Goal: Find specific page/section: Find specific page/section

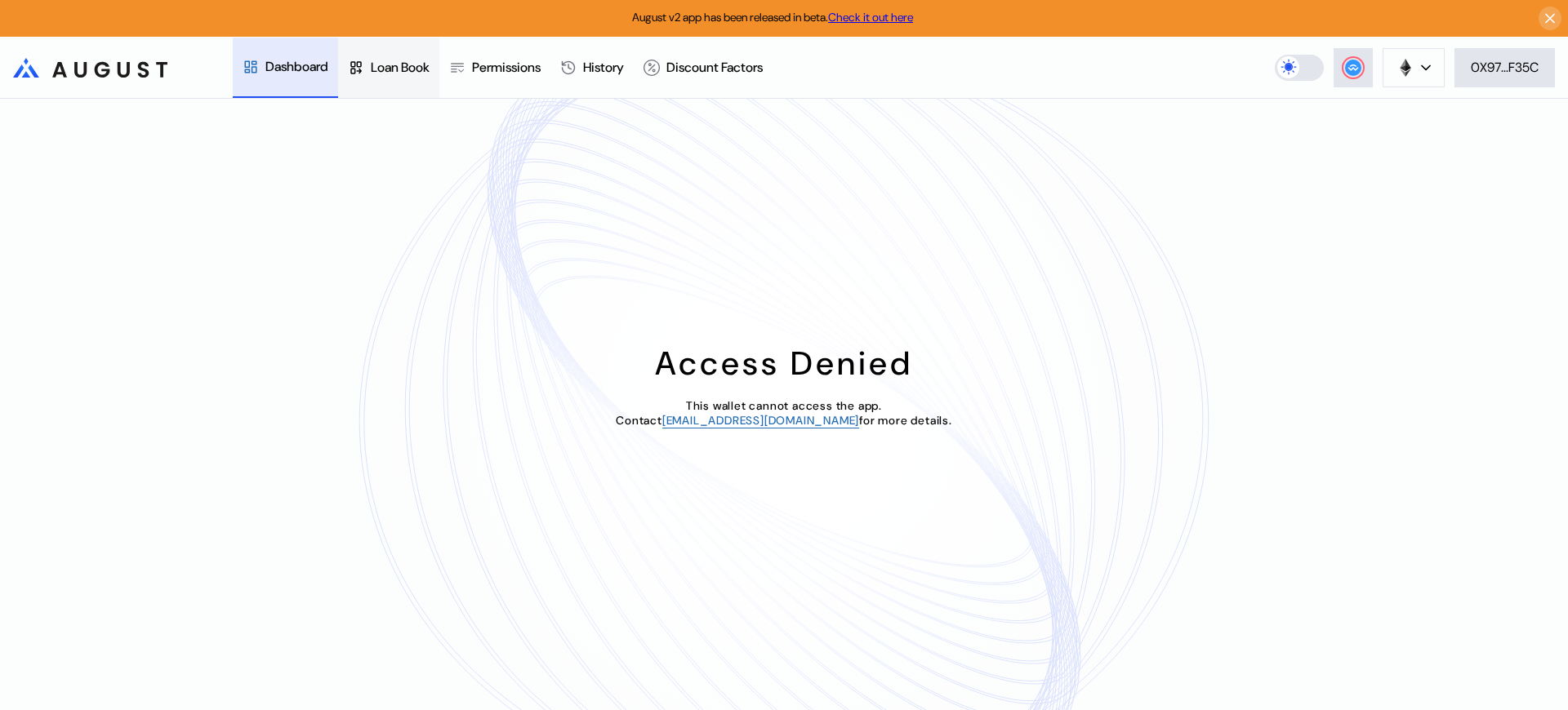
click at [407, 67] on div "Loan Book" at bounding box center [400, 67] width 59 height 17
click at [1381, 138] on div "Access Denied This wallet cannot access the app. Contact operations@augustdigit…" at bounding box center [784, 404] width 1568 height 611
click at [1381, 138] on div "Access Denied This wallet cannot access the app. Contact [EMAIL_ADDRESS][DOMAIN…" at bounding box center [784, 404] width 1568 height 611
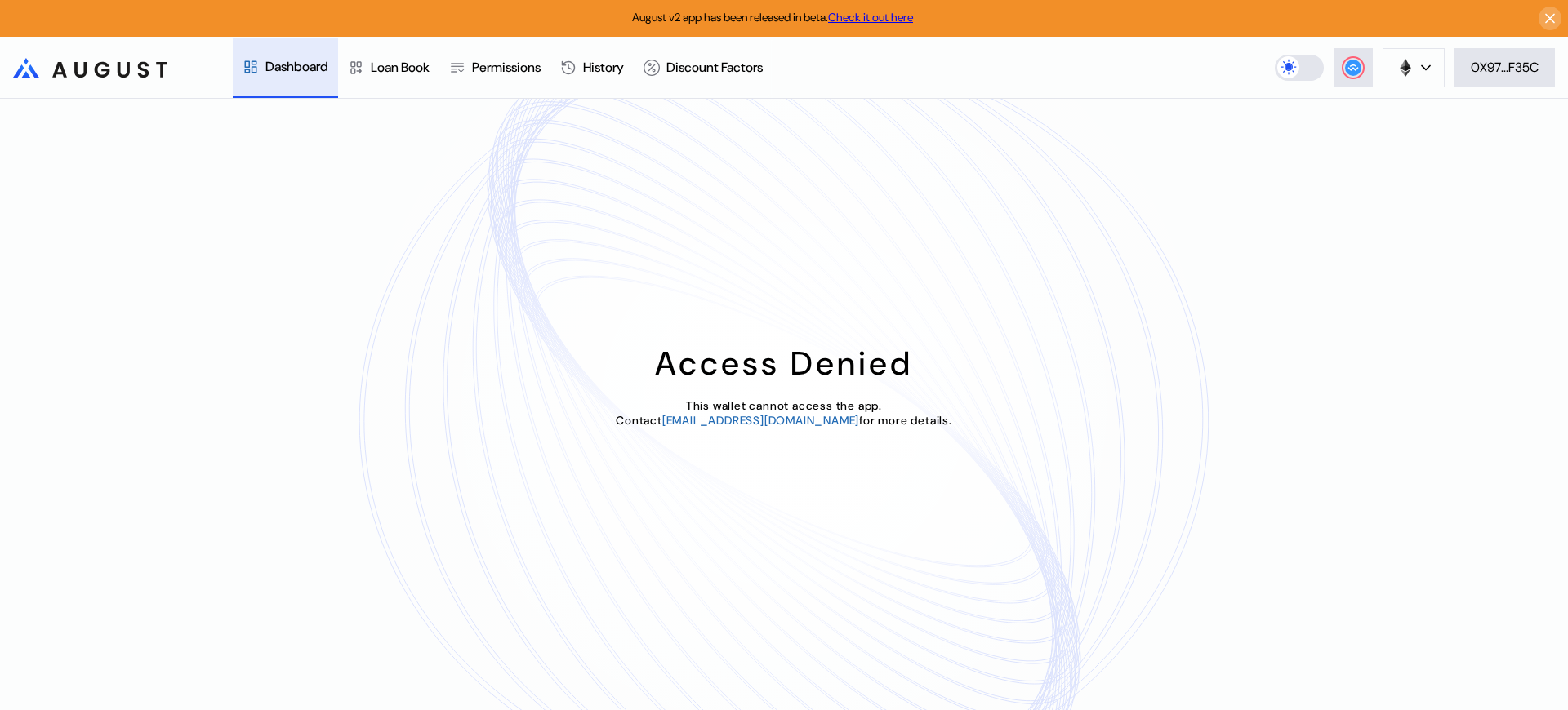
click at [1381, 138] on div "Access Denied This wallet cannot access the app. Contact operations@augustdigit…" at bounding box center [784, 404] width 1568 height 611
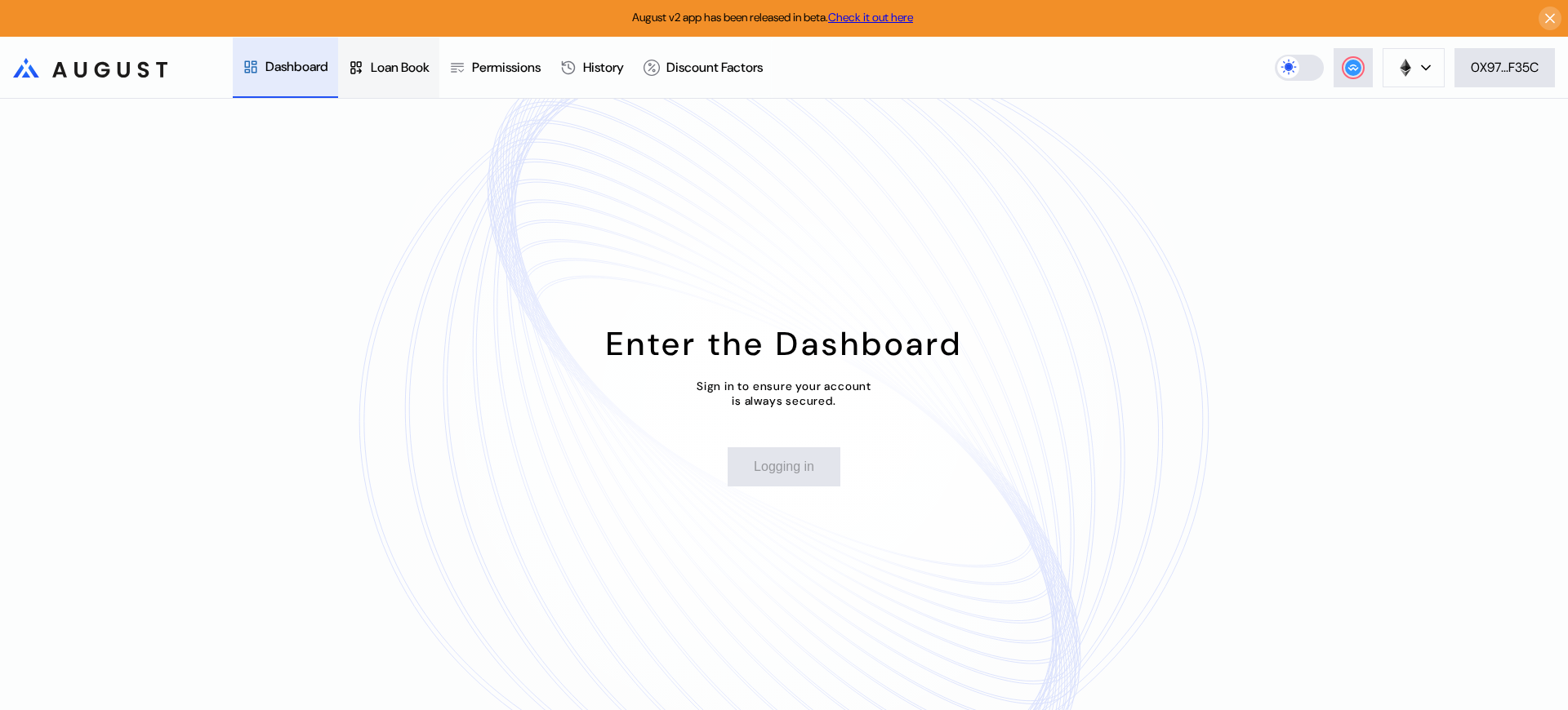
click at [407, 67] on div "Loan Book" at bounding box center [400, 67] width 59 height 17
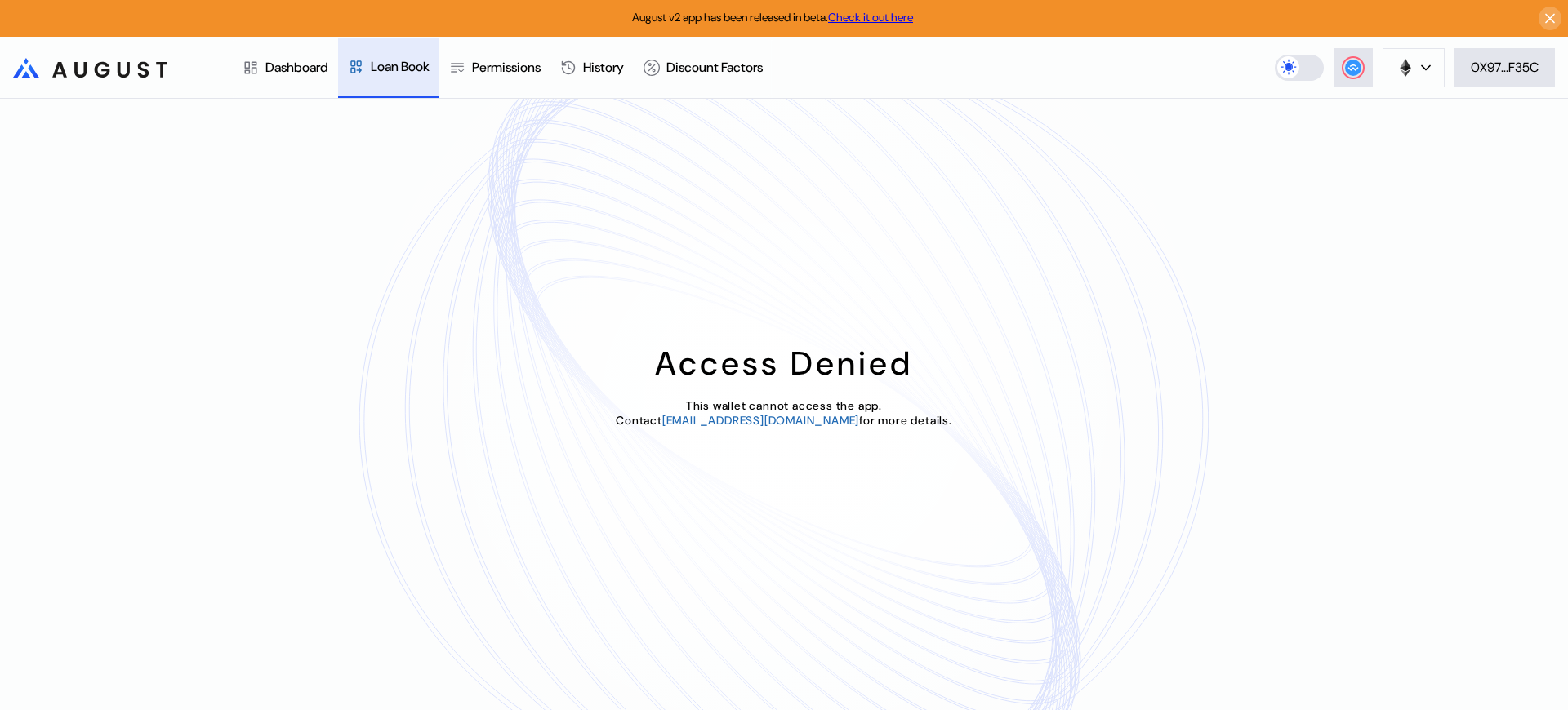
click at [407, 66] on div "Loan Book" at bounding box center [400, 67] width 59 height 17
click at [407, 67] on div "Loan Book" at bounding box center [400, 67] width 59 height 17
click at [407, 66] on div "Loan Book" at bounding box center [400, 67] width 59 height 17
click at [407, 67] on div "Loan Book" at bounding box center [400, 67] width 59 height 17
